Goal: Task Accomplishment & Management: Complete application form

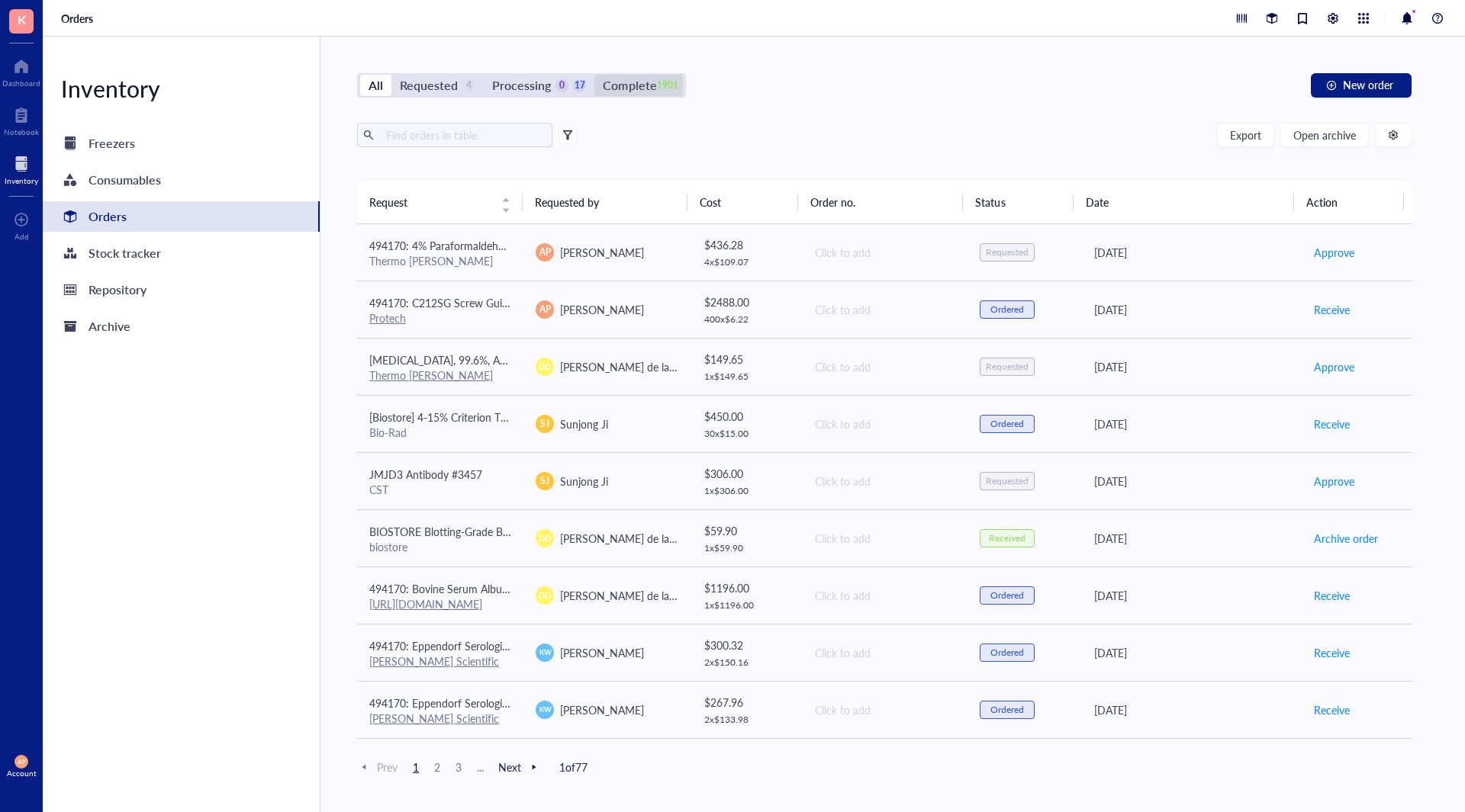
click at [664, 85] on div "1901" at bounding box center [668, 86] width 13 height 13
click at [594, 75] on input "Complete 1901" at bounding box center [594, 75] width 0 height 0
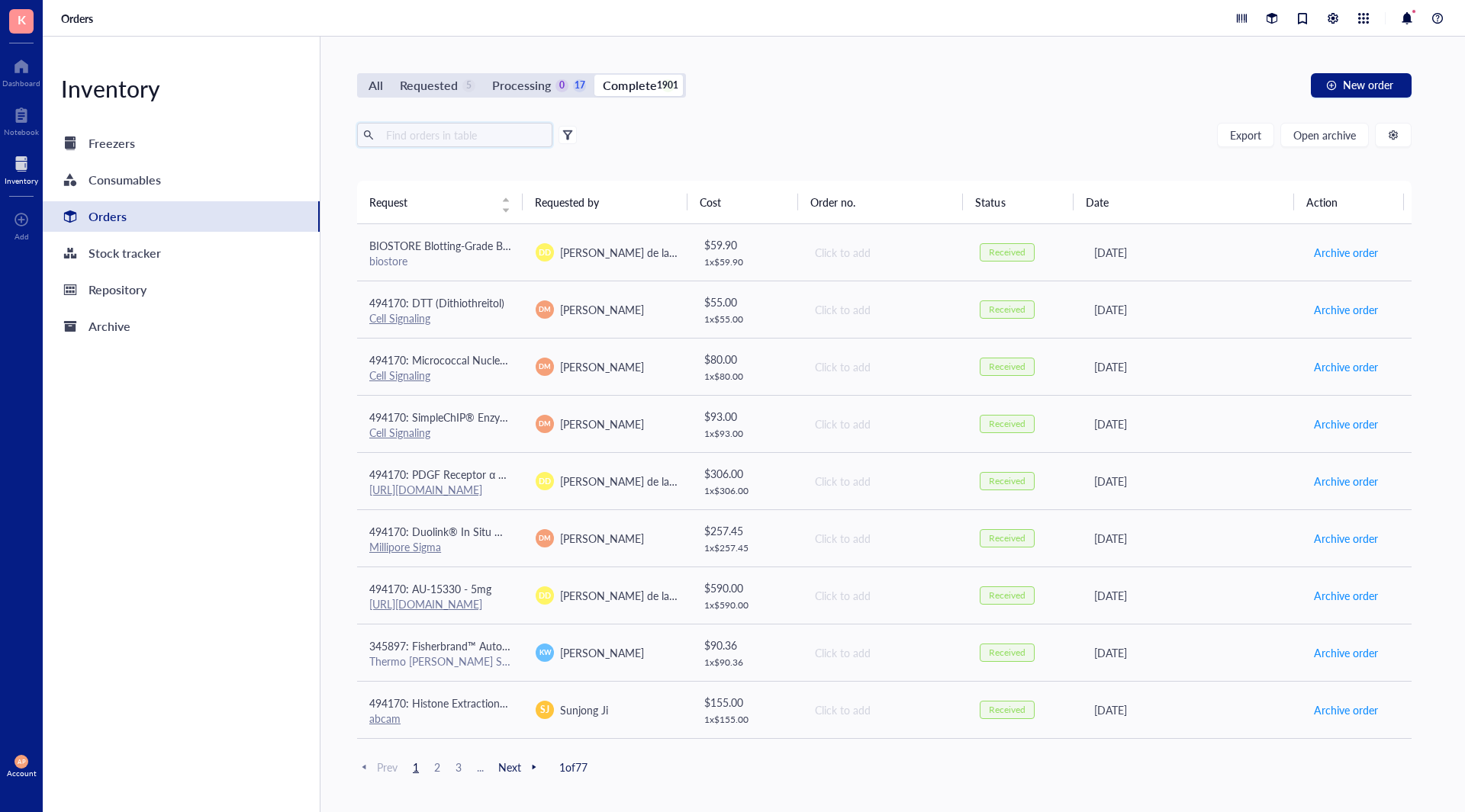
click at [410, 139] on input "text" at bounding box center [463, 135] width 166 height 23
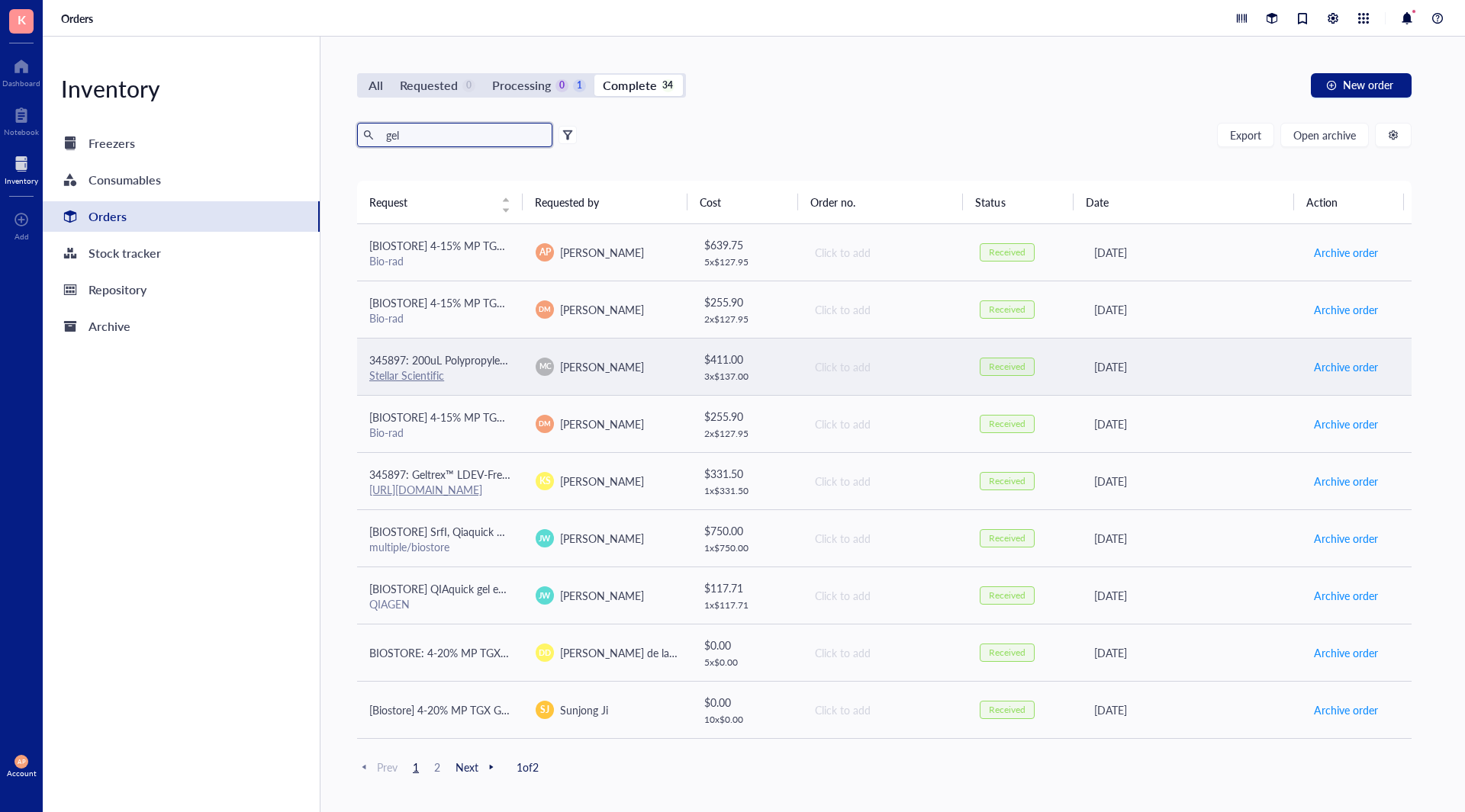
type input "gel"
click at [514, 366] on td "345897: 200uL Polypropylene Gel Loading Tips For Universal Pipettes, RNase and …" at bounding box center [440, 366] width 166 height 57
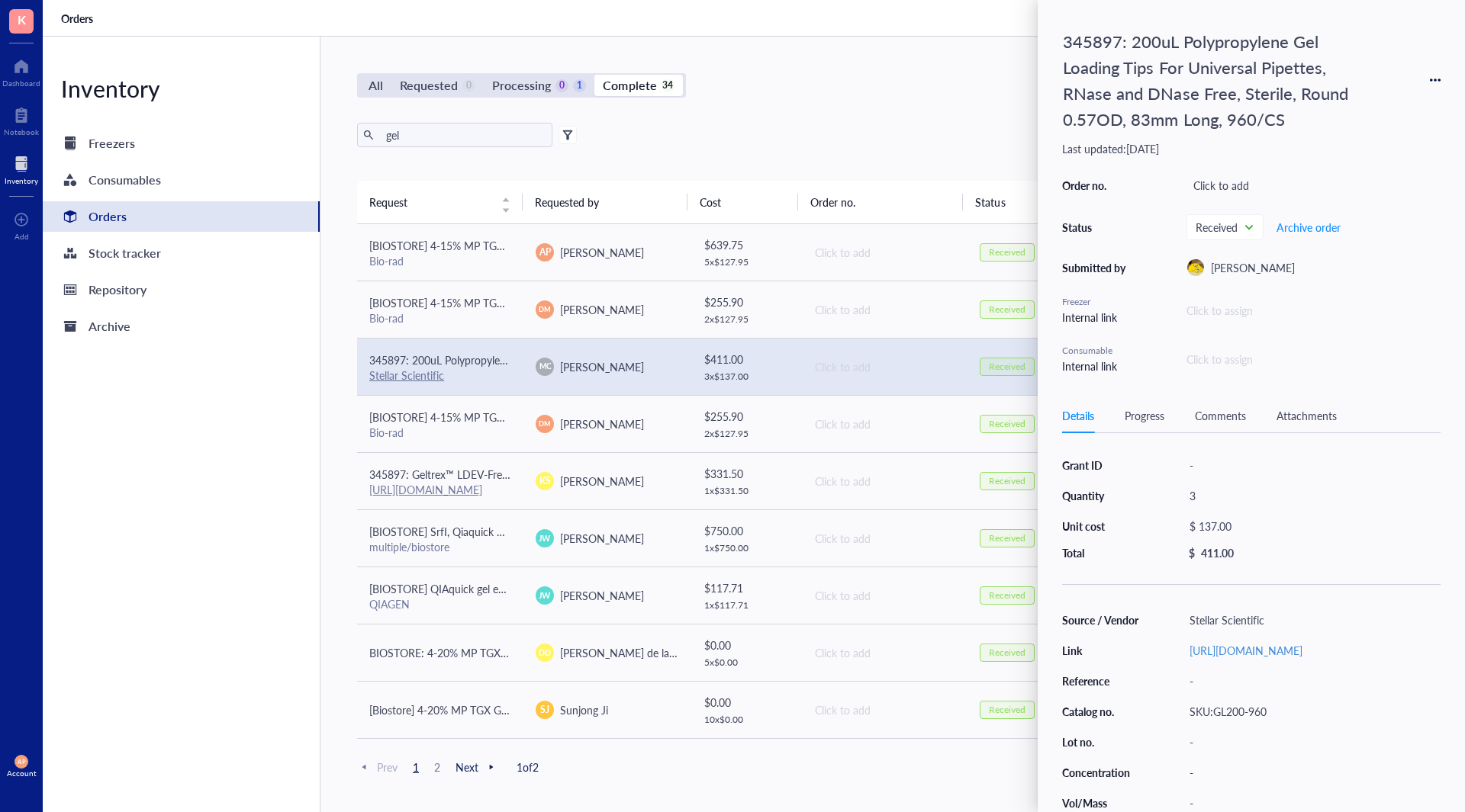
click at [1433, 72] on div "345897: 200uL Polypropylene Gel Loading Tips For Universal Pipettes, RNase and …" at bounding box center [1250, 80] width 378 height 111
click at [1434, 84] on icon at bounding box center [1435, 80] width 11 height 11
click at [1373, 96] on span "Request again" at bounding box center [1381, 102] width 96 height 17
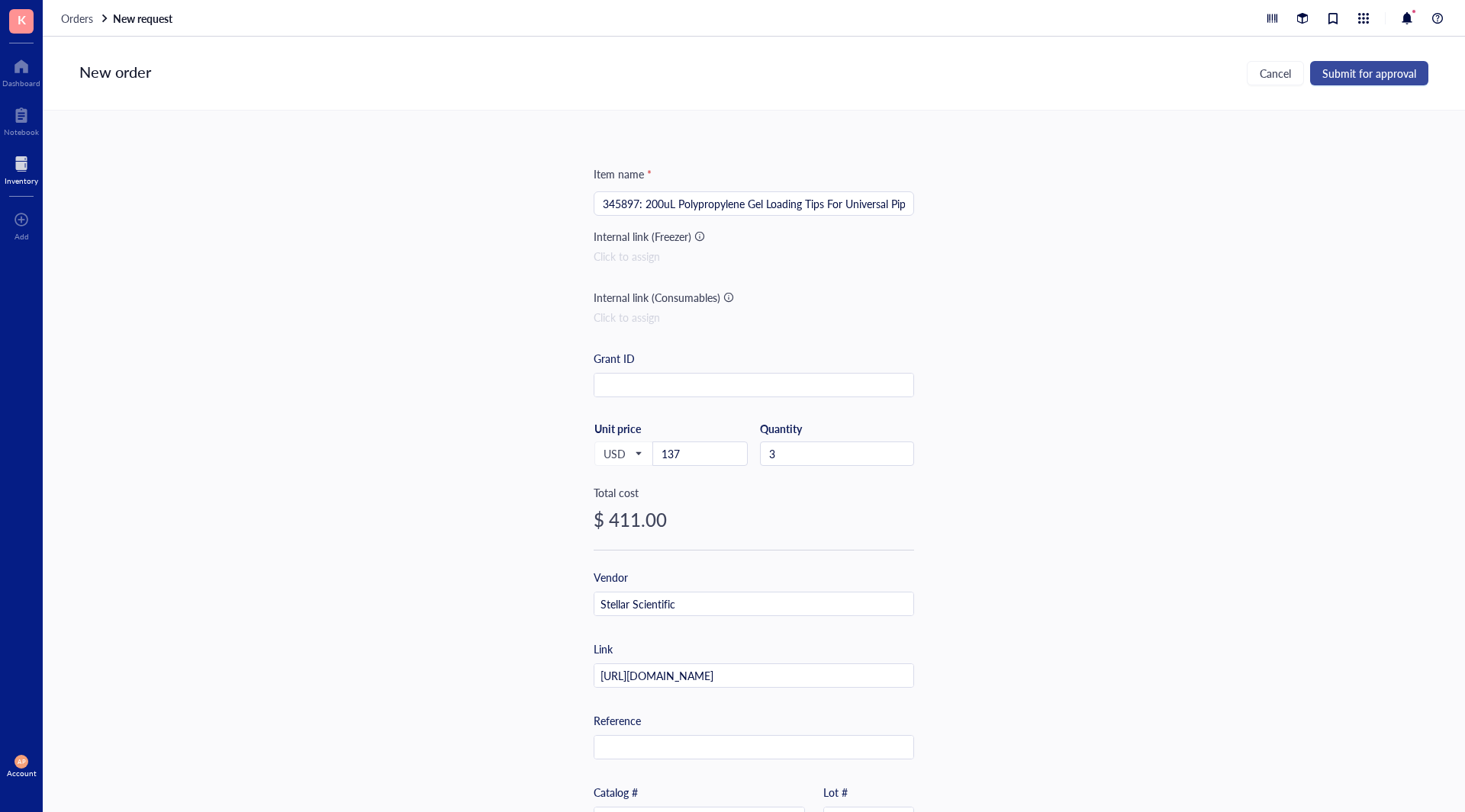
click at [1369, 70] on span "Submit for approval" at bounding box center [1368, 73] width 93 height 12
